Goal: Task Accomplishment & Management: Manage account settings

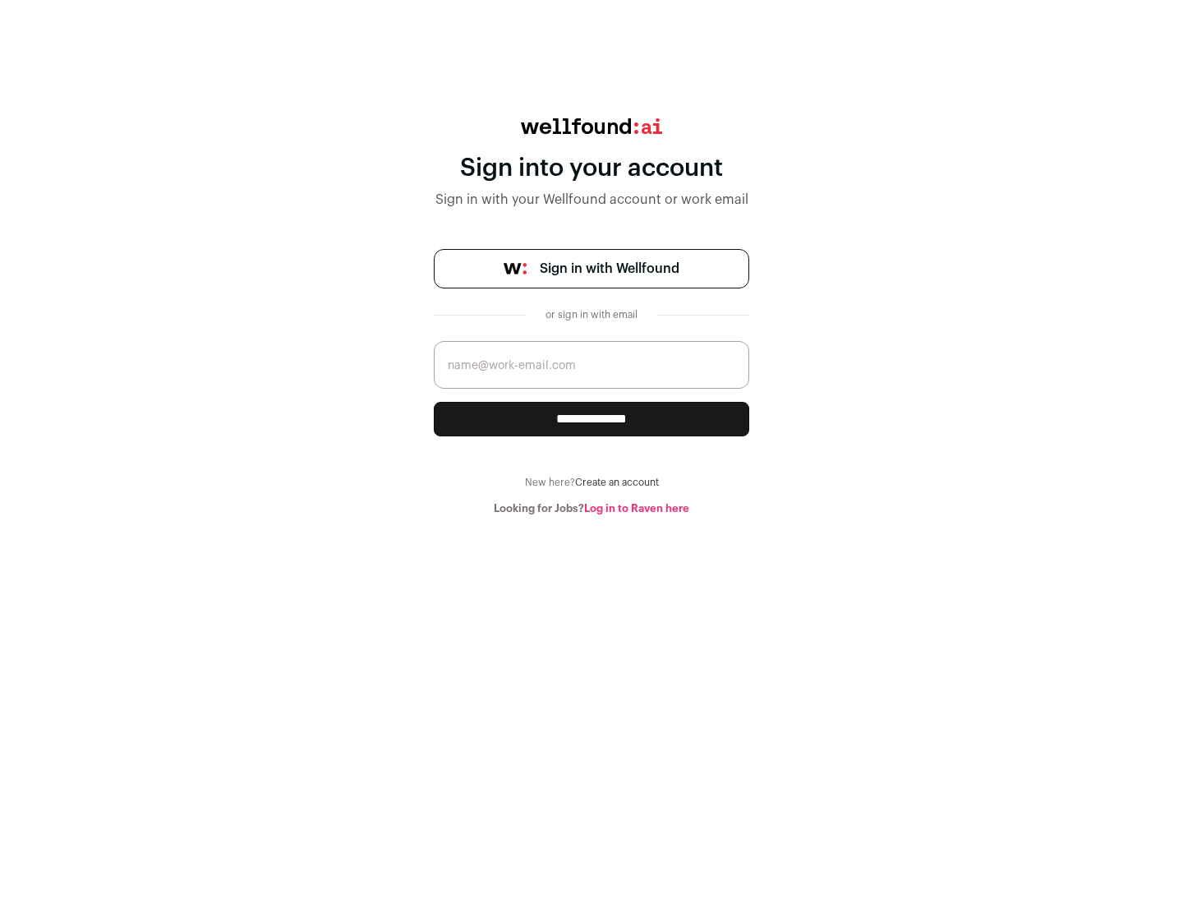
click at [609, 269] on span "Sign in with Wellfound" at bounding box center [610, 269] width 140 height 20
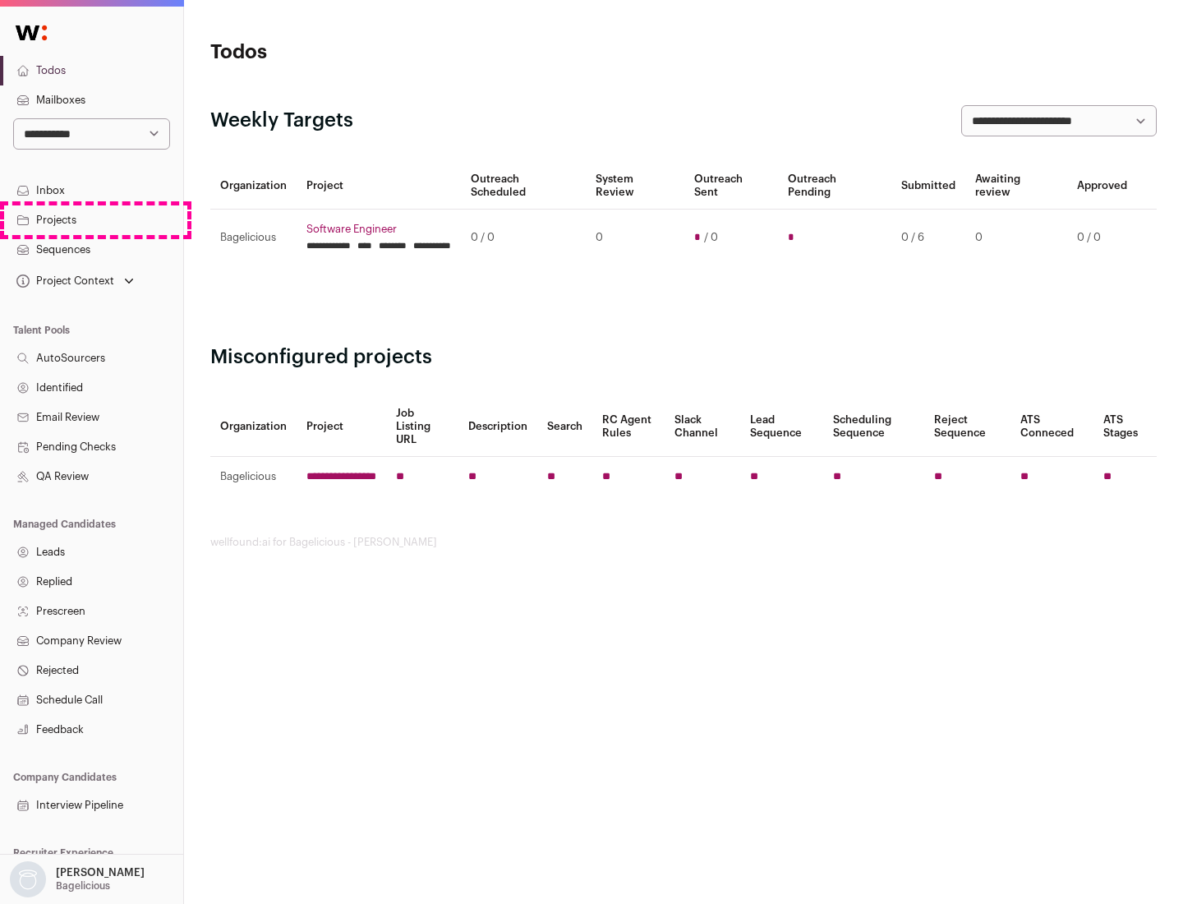
click at [91, 219] on link "Projects" at bounding box center [91, 220] width 183 height 30
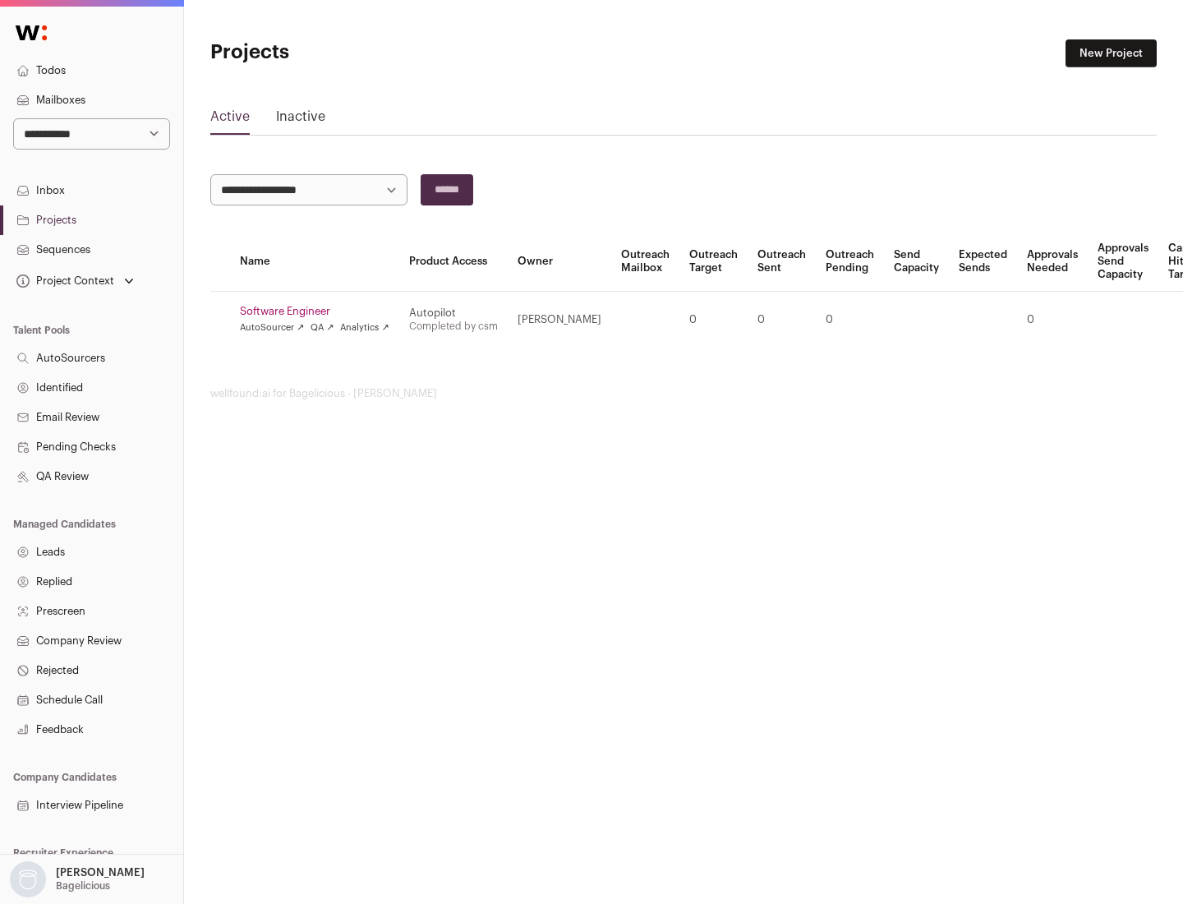
click at [320, 311] on link "Software Engineer" at bounding box center [315, 311] width 150 height 13
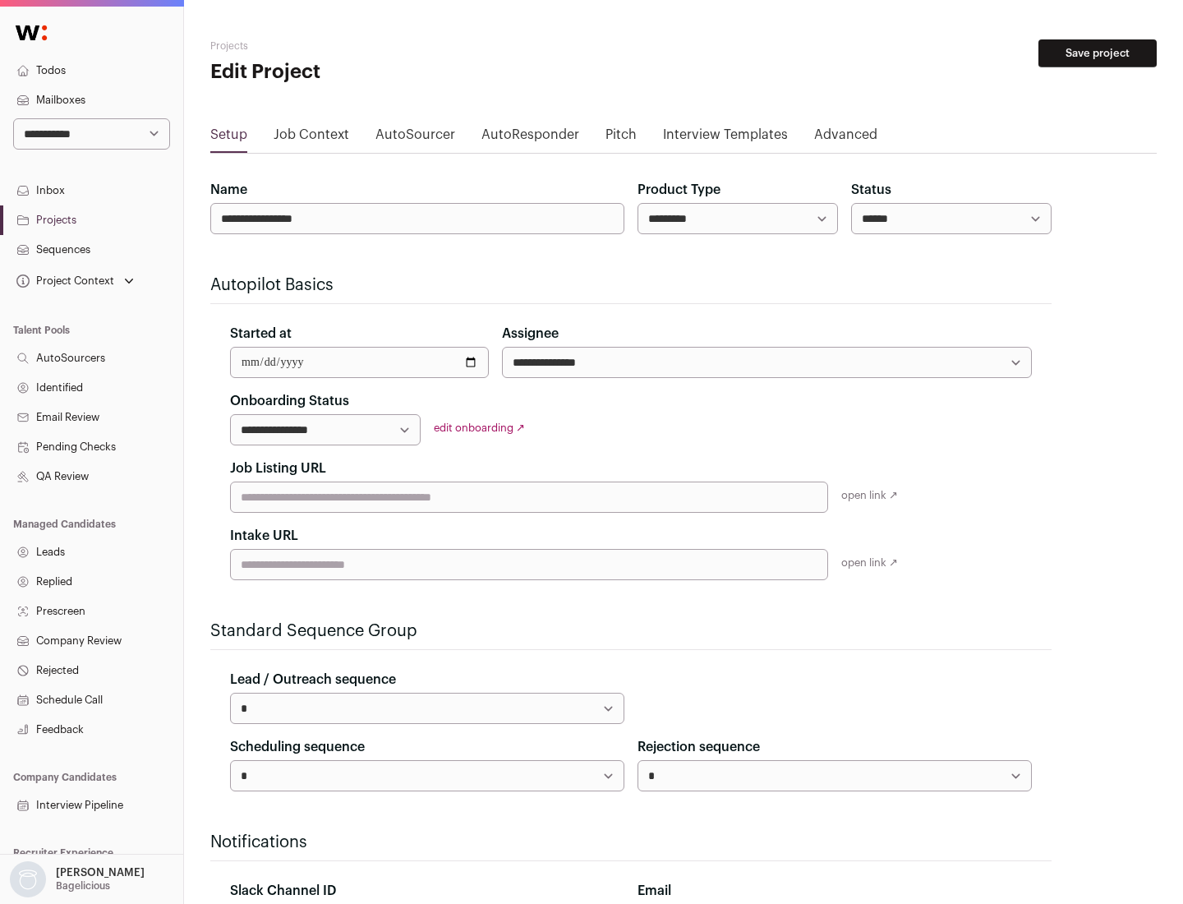
click at [1098, 53] on button "Save project" at bounding box center [1098, 53] width 118 height 28
